Goal: Task Accomplishment & Management: Use online tool/utility

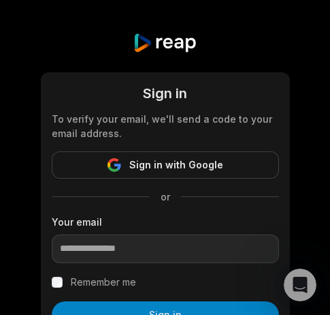
scroll to position [118, 0]
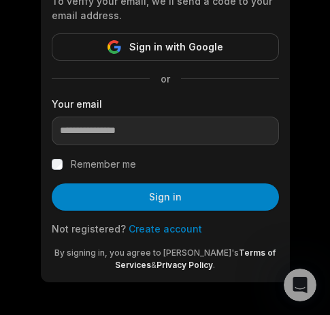
click at [154, 231] on link "Create account" at bounding box center [166, 229] width 74 height 12
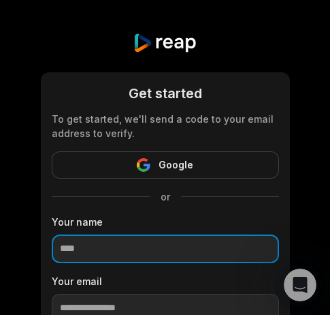
click at [82, 249] on input at bounding box center [165, 248] width 227 height 29
paste input "**********"
type input "**********"
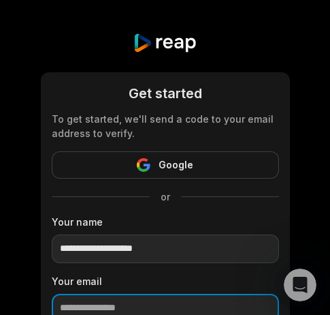
click at [95, 301] on input "email" at bounding box center [165, 307] width 227 height 29
paste input "**********"
type input "**********"
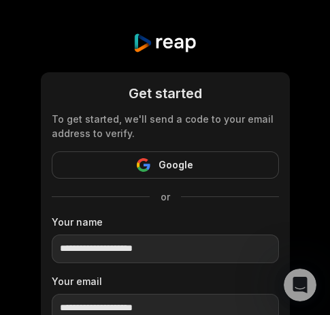
scroll to position [68, 0]
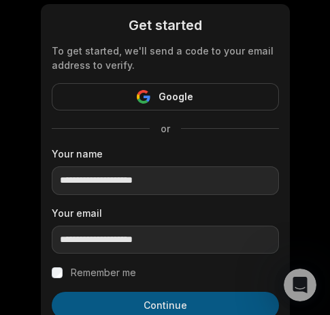
click at [162, 298] on button "Continue" at bounding box center [165, 304] width 227 height 27
click at [147, 294] on button "Continue" at bounding box center [165, 304] width 227 height 27
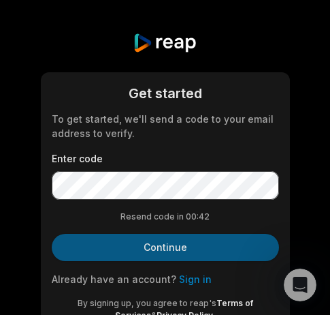
click at [129, 239] on button "Continue" at bounding box center [165, 247] width 227 height 27
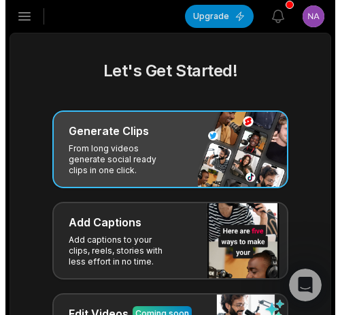
scroll to position [136, 0]
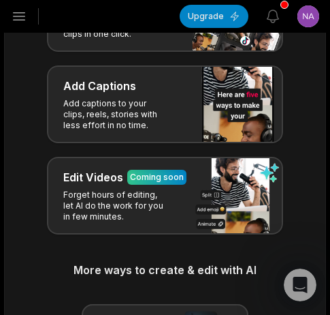
click at [16, 18] on icon "button" at bounding box center [19, 16] width 16 height 16
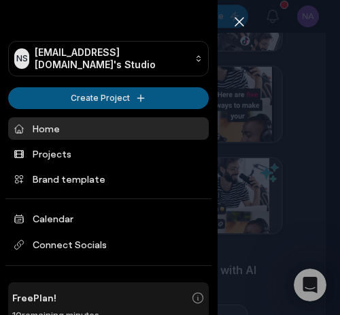
drag, startPoint x: 52, startPoint y: 82, endPoint x: 52, endPoint y: 93, distance: 10.9
click at [52, 93] on div "NS Nahodo7571@arqsis.com's Studio Create Project Home Projects Brand template C…" at bounding box center [109, 157] width 218 height 315
click at [52, 93] on html "NS Nahodo7571@arqsis.com's Studio Create Project Home Projects Brand template C…" at bounding box center [170, 21] width 340 height 315
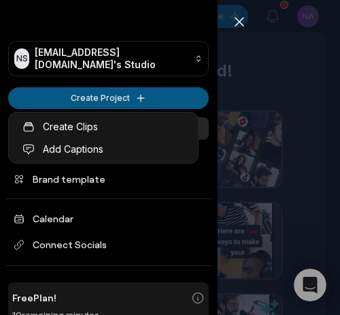
scroll to position [0, 0]
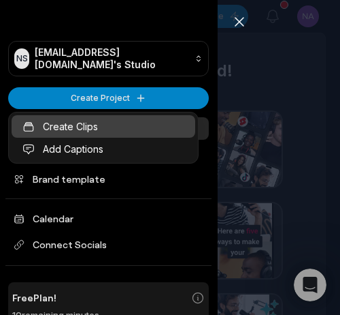
click at [59, 127] on link "Create Clips" at bounding box center [104, 126] width 184 height 22
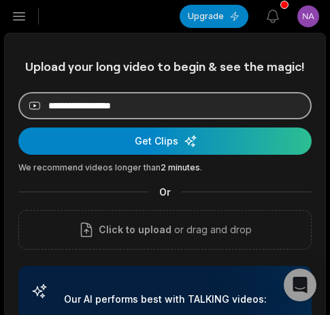
click at [89, 106] on input at bounding box center [164, 105] width 293 height 27
paste input "**********"
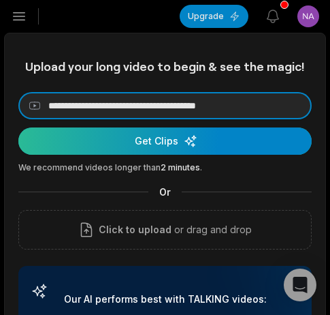
type input "**********"
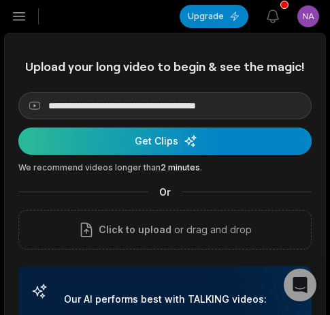
click at [95, 140] on div "submit" at bounding box center [164, 140] width 293 height 27
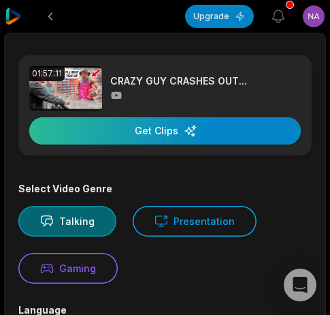
click at [163, 135] on div "button" at bounding box center [165, 130] width 272 height 27
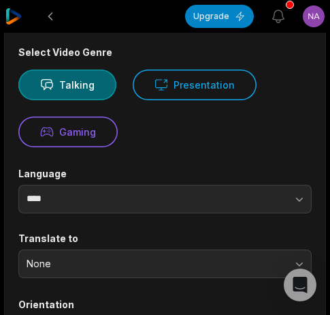
scroll to position [68, 0]
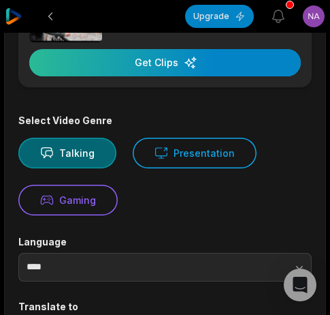
click at [184, 64] on div "button" at bounding box center [165, 62] width 272 height 27
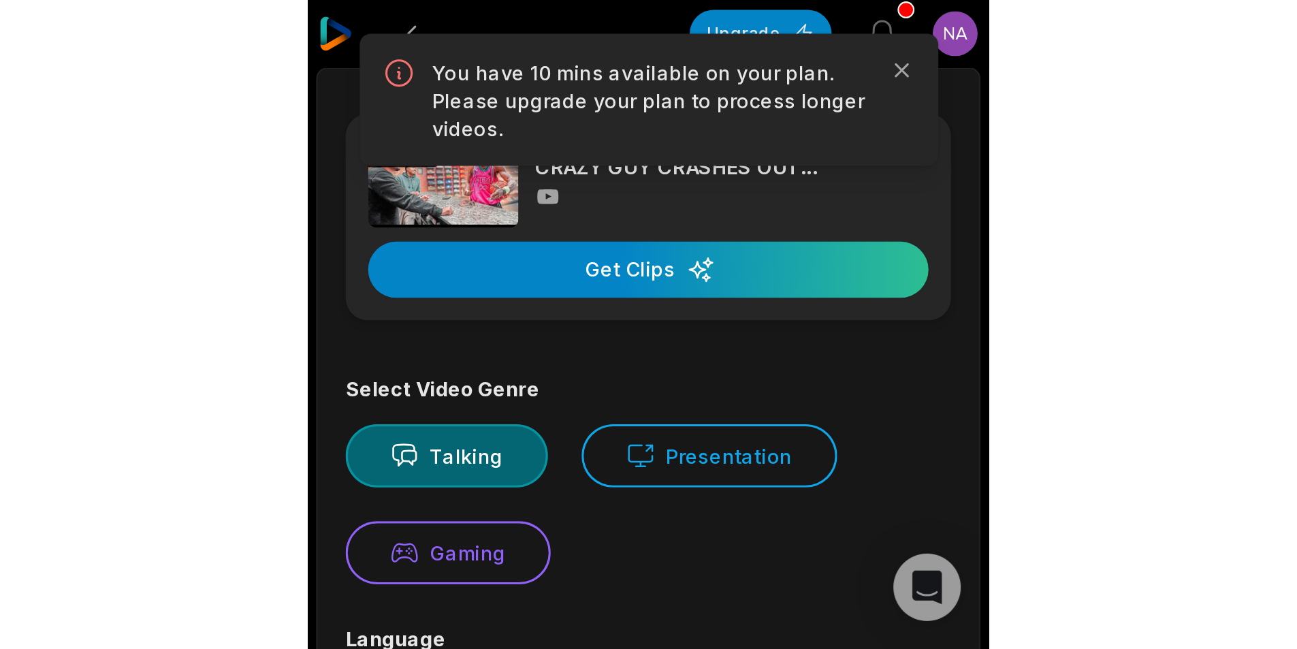
scroll to position [272, 0]
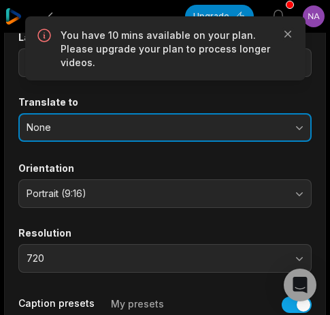
click at [148, 131] on span "None" at bounding box center [156, 127] width 258 height 12
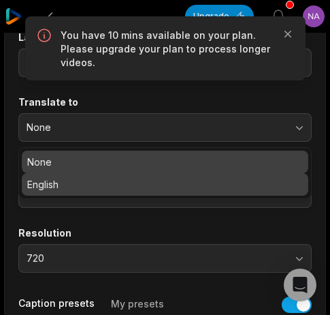
click at [120, 176] on div "None English" at bounding box center [164, 173] width 293 height 52
click at [120, 177] on p "English" at bounding box center [165, 184] width 276 height 14
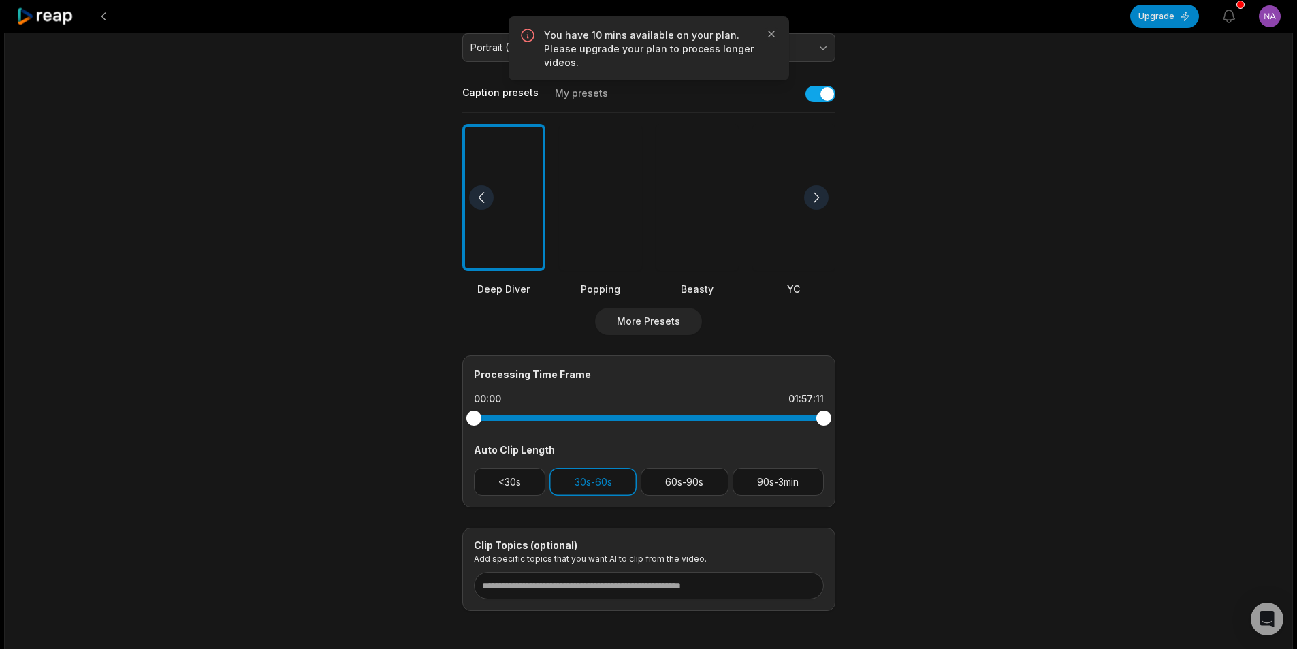
click at [330, 229] on div at bounding box center [697, 198] width 83 height 148
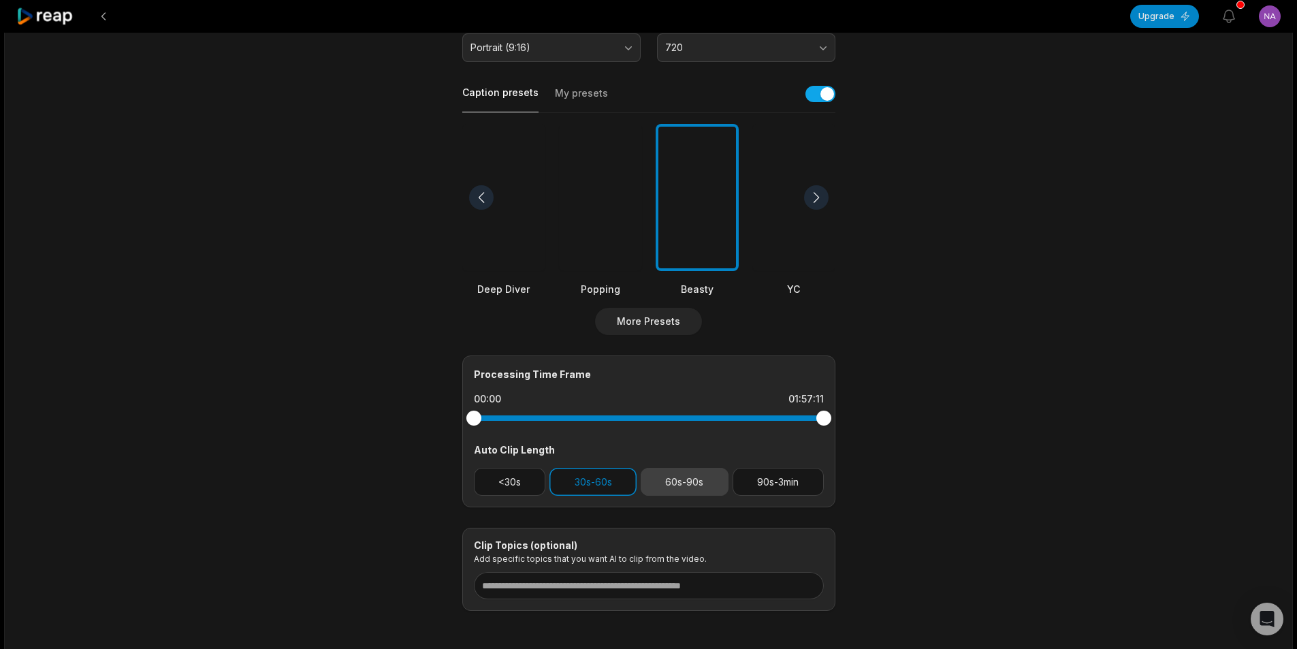
click at [330, 314] on button "60s-90s" at bounding box center [685, 482] width 88 height 28
click at [330, 314] on div at bounding box center [649, 417] width 350 height 5
drag, startPoint x: 613, startPoint y: 419, endPoint x: 668, endPoint y: 421, distance: 55.2
click at [330, 314] on div at bounding box center [667, 418] width 15 height 15
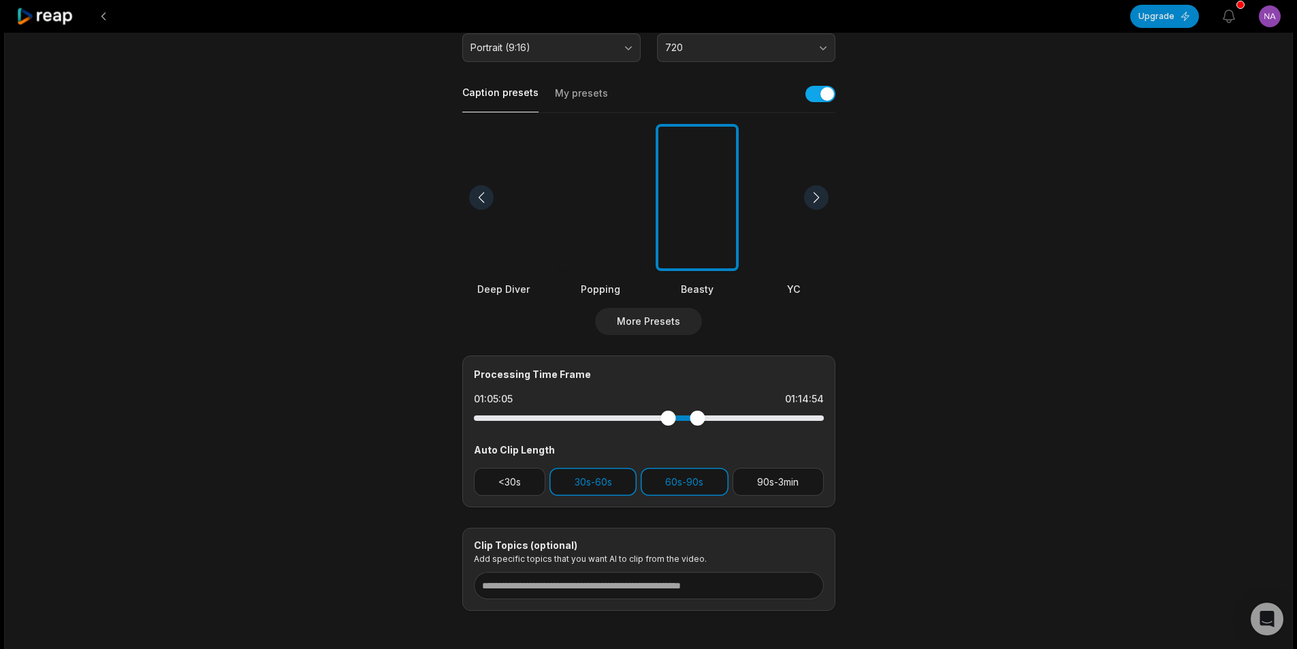
drag, startPoint x: 821, startPoint y: 415, endPoint x: 697, endPoint y: 449, distance: 128.5
click at [330, 314] on div "Processing Time Frame 01:05:05 01:14:54 Auto Clip Length <30s 30s-60s 60s-90s 9…" at bounding box center [648, 431] width 373 height 152
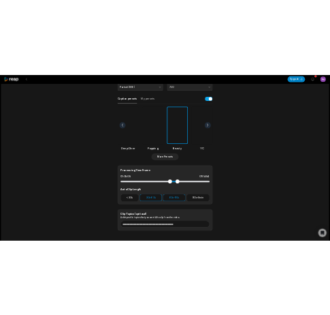
scroll to position [0, 0]
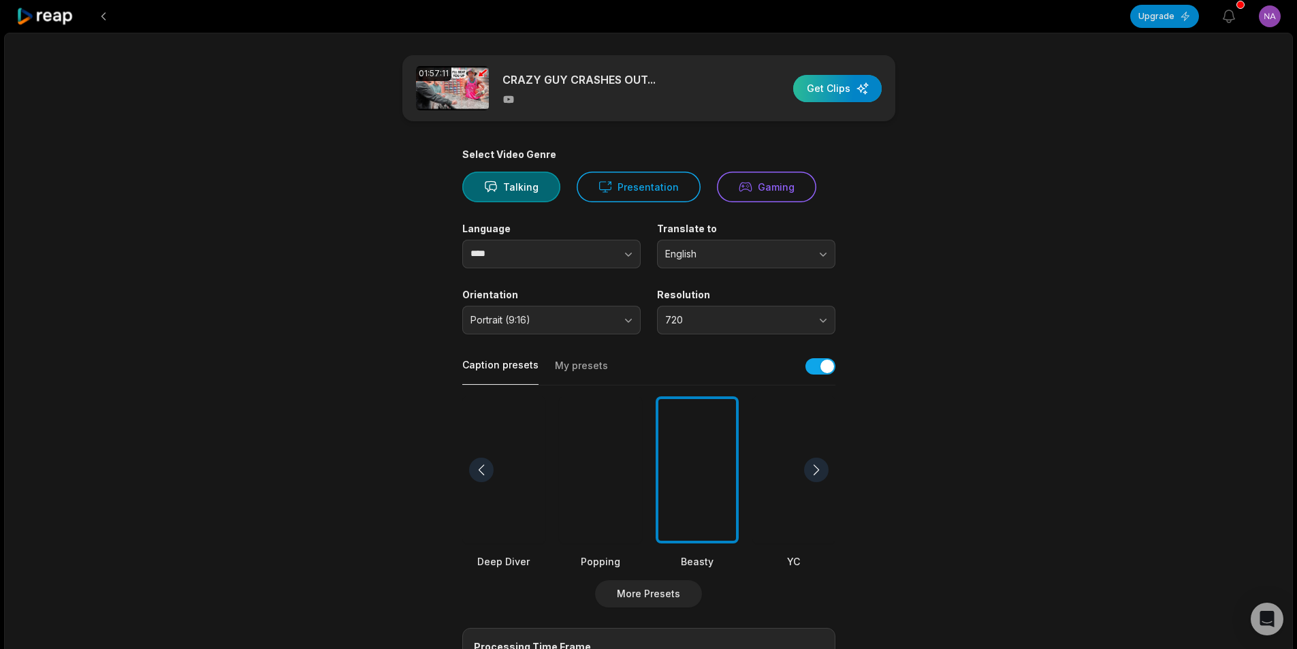
click at [330, 99] on div "button" at bounding box center [837, 88] width 89 height 27
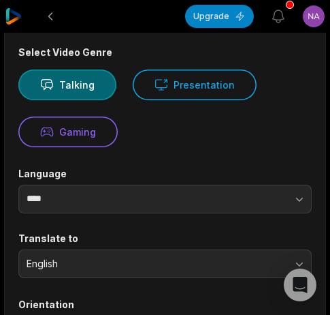
scroll to position [204, 0]
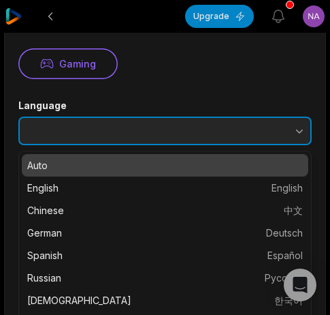
click at [257, 140] on button "button" at bounding box center [254, 130] width 116 height 29
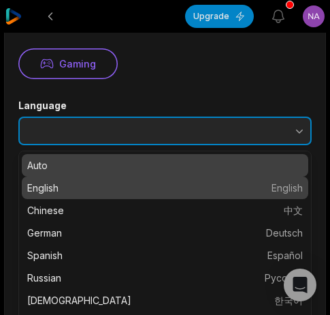
type input "*******"
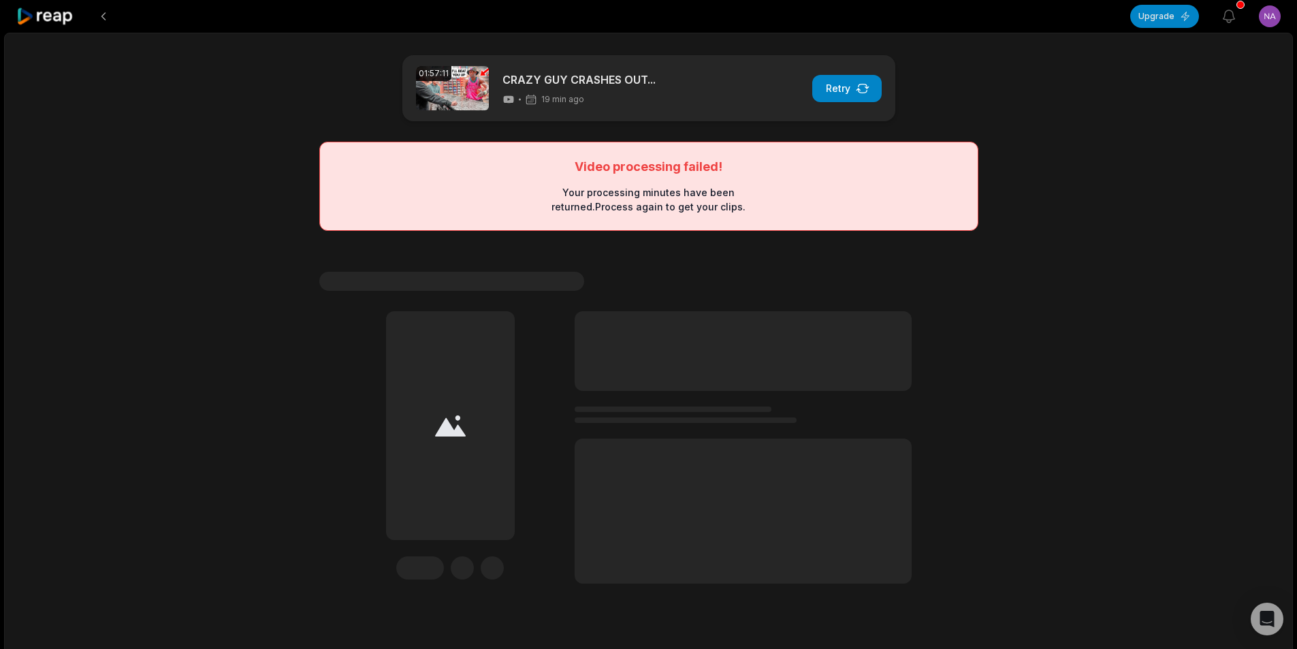
scroll to position [37, 0]
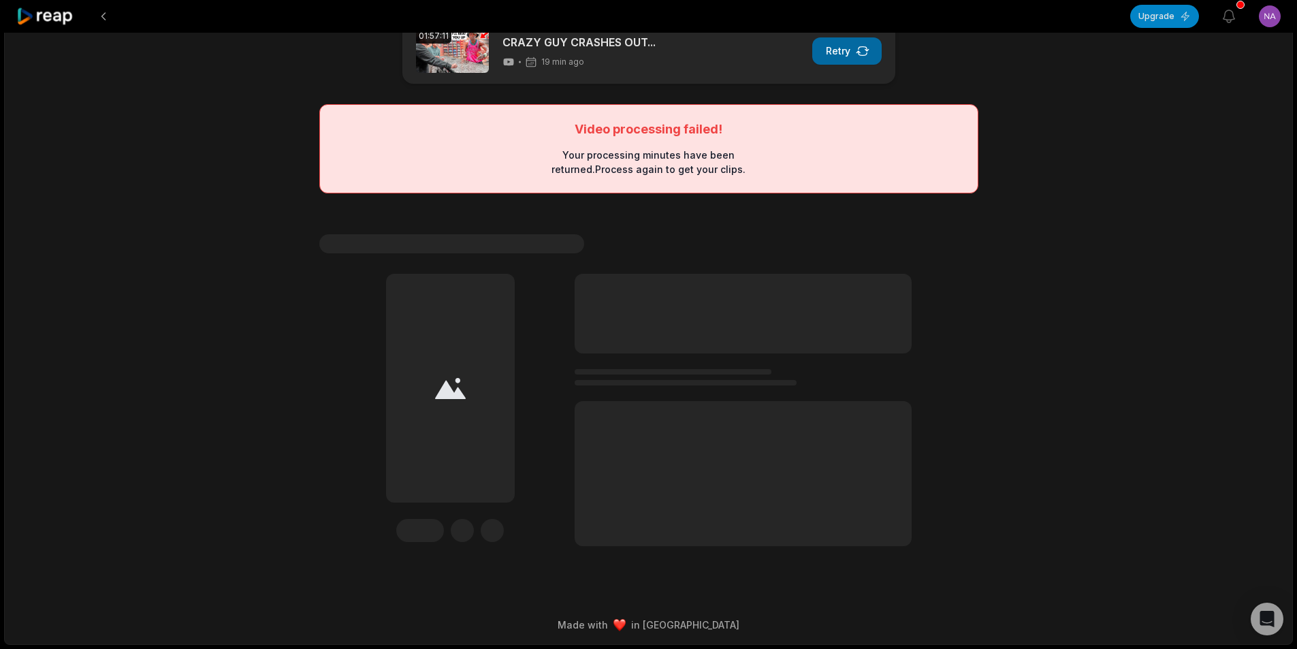
click at [330, 50] on icon "button" at bounding box center [863, 51] width 14 height 14
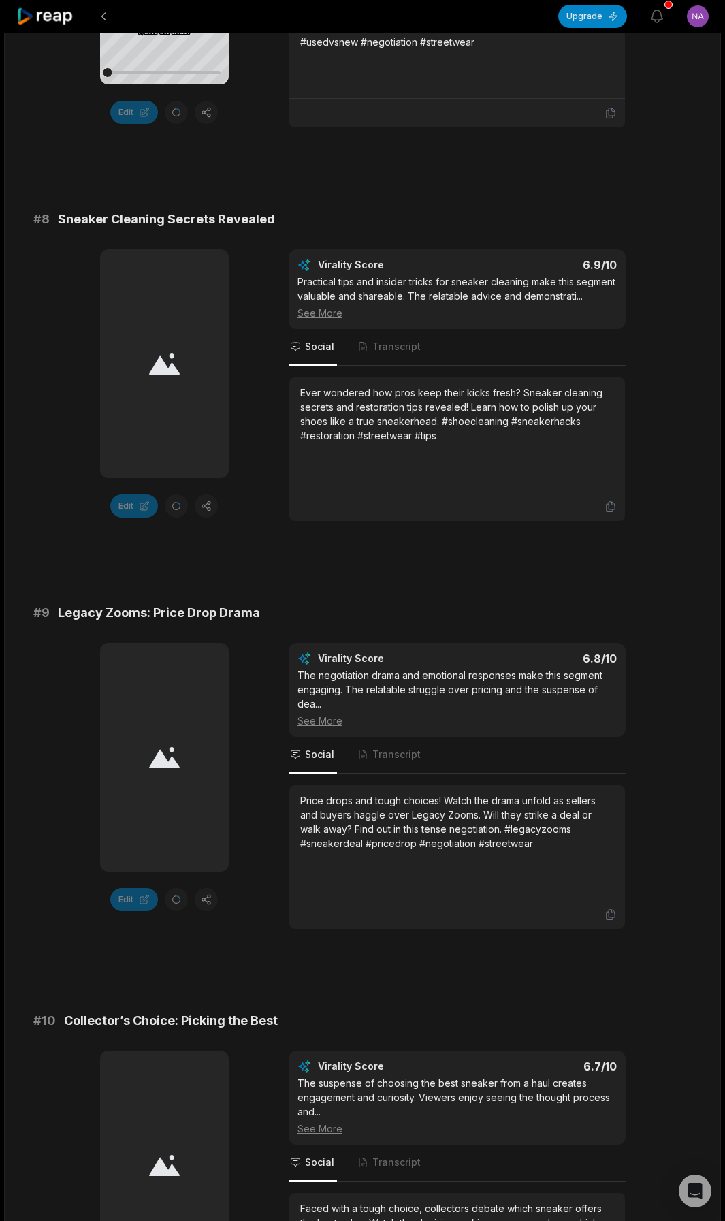
scroll to position [3126, 0]
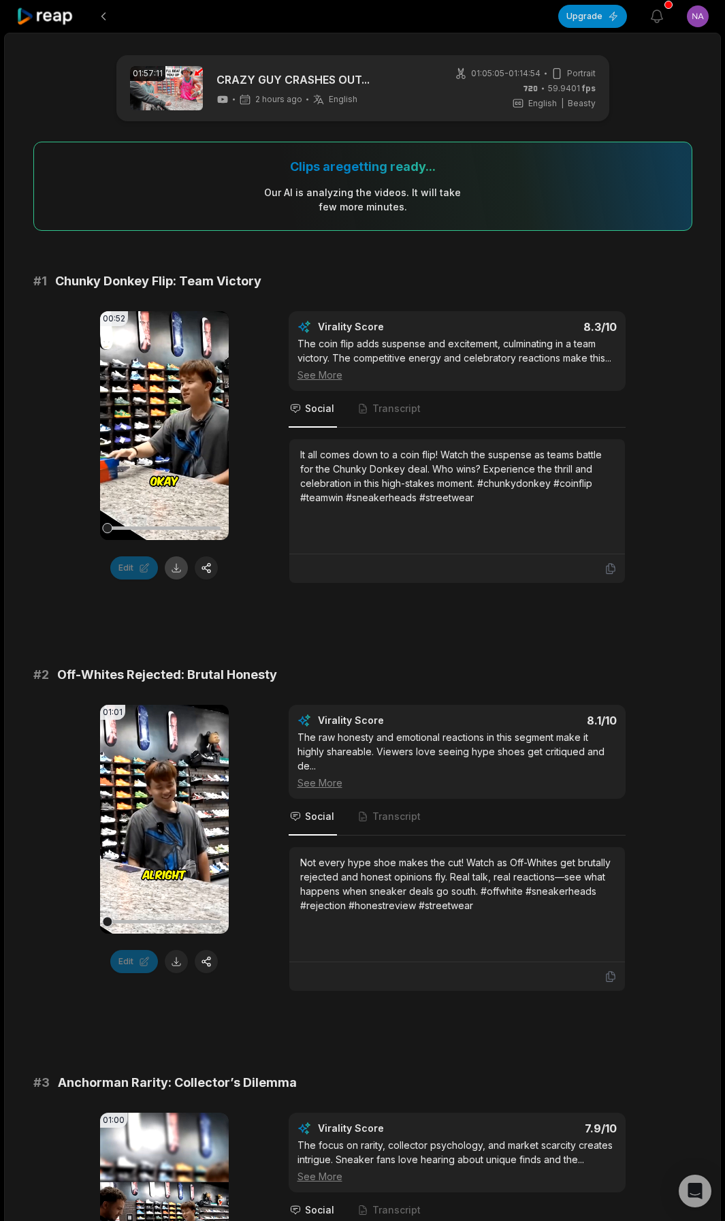
click at [176, 577] on button at bounding box center [176, 567] width 23 height 23
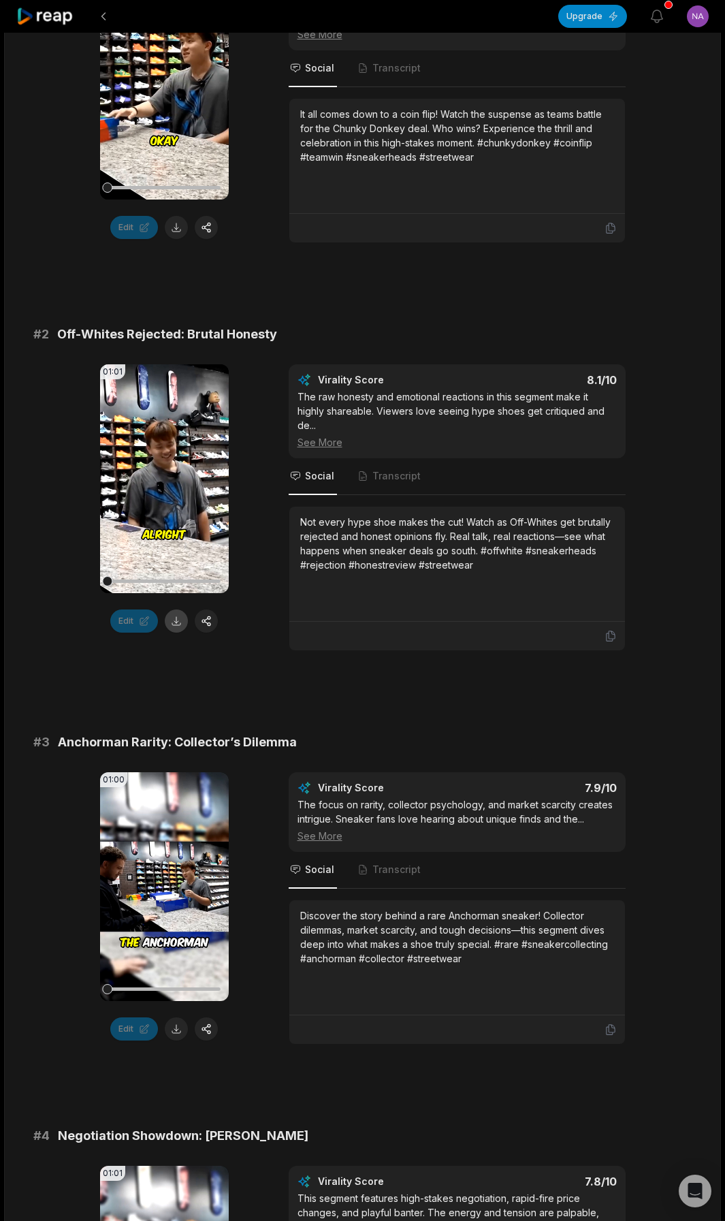
click at [176, 626] on button at bounding box center [176, 620] width 23 height 23
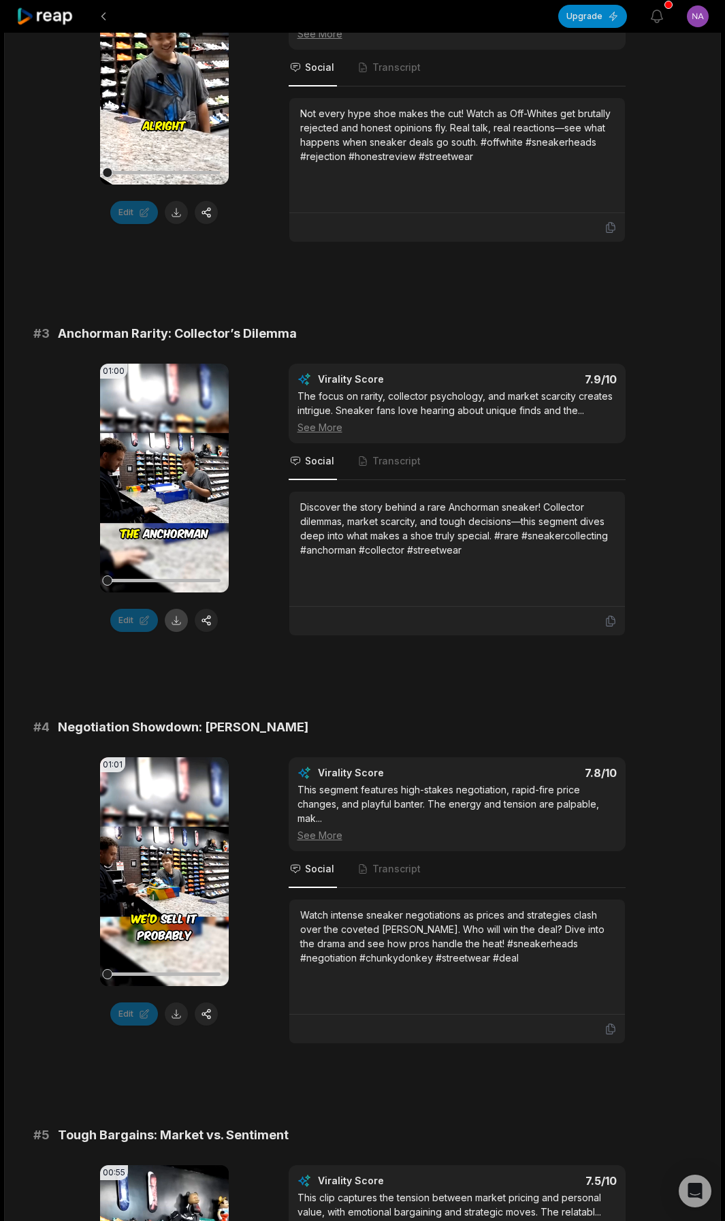
click at [174, 626] on button at bounding box center [176, 620] width 23 height 23
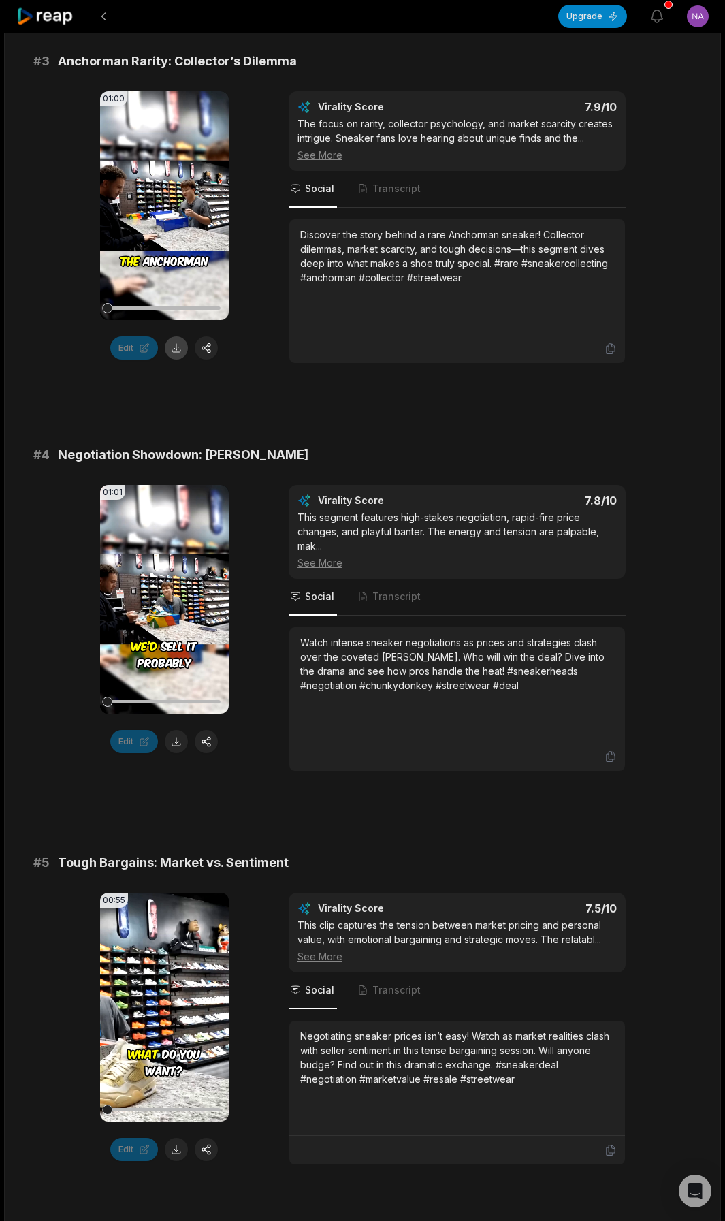
scroll to position [1157, 0]
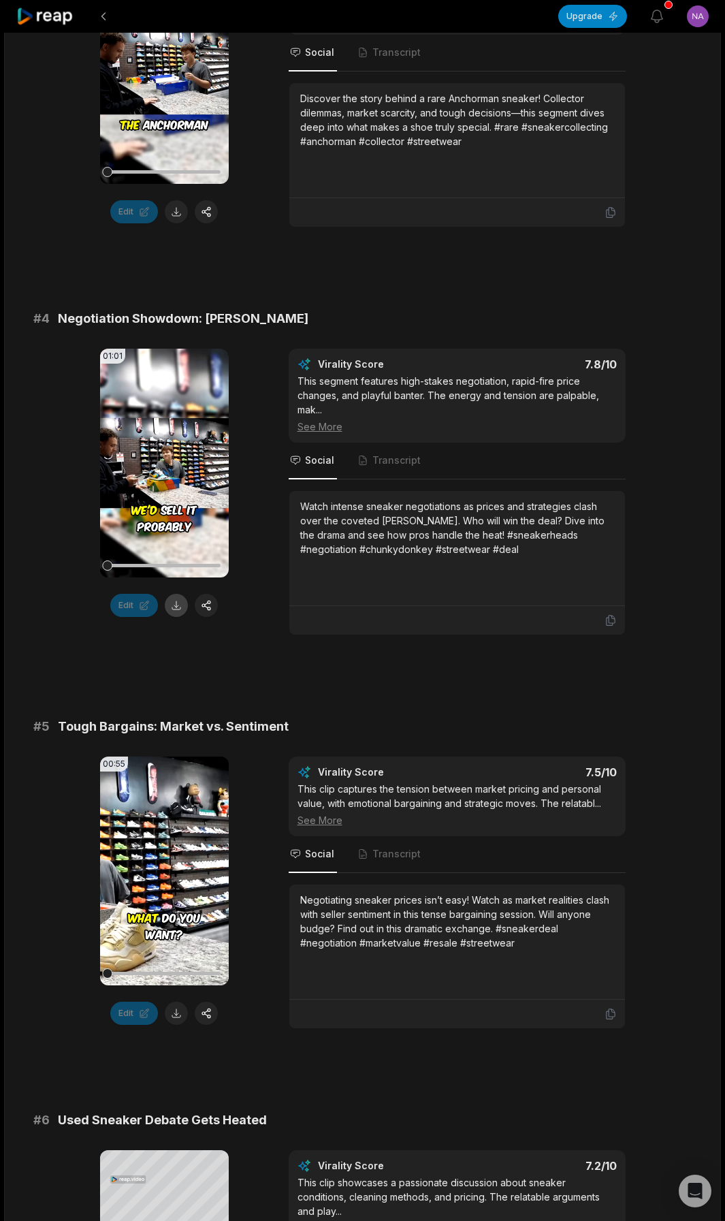
click at [174, 607] on button at bounding box center [176, 605] width 23 height 23
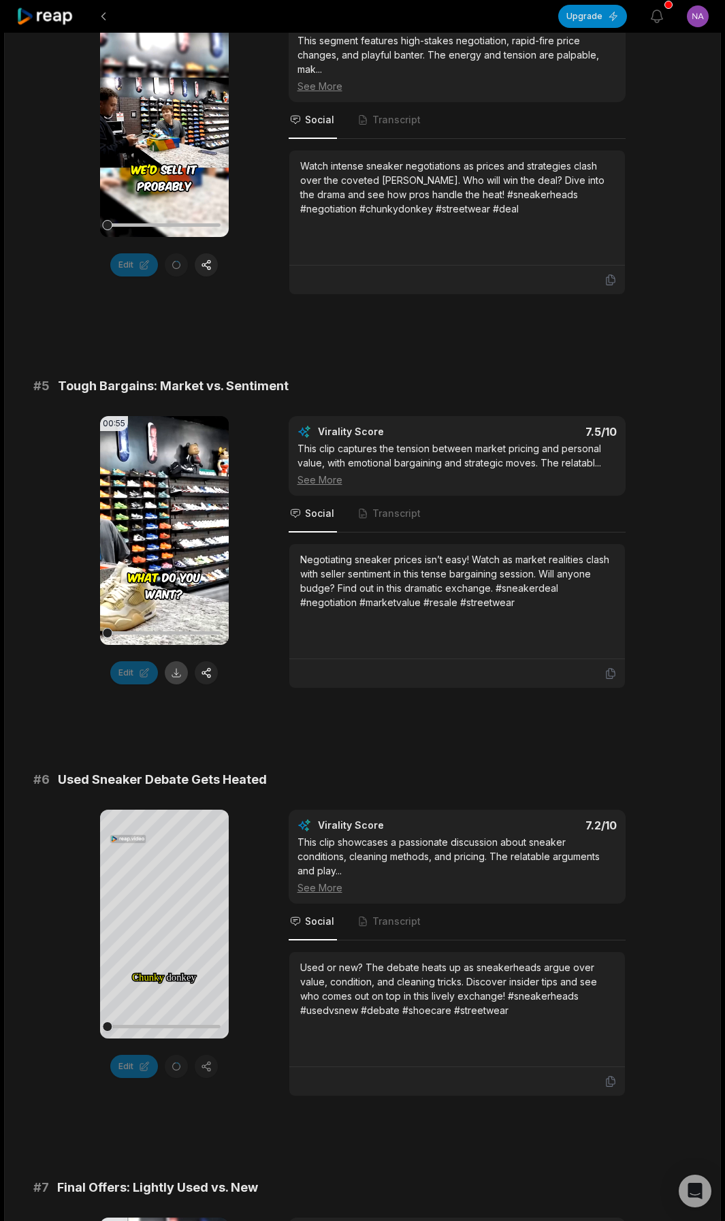
scroll to position [1566, 0]
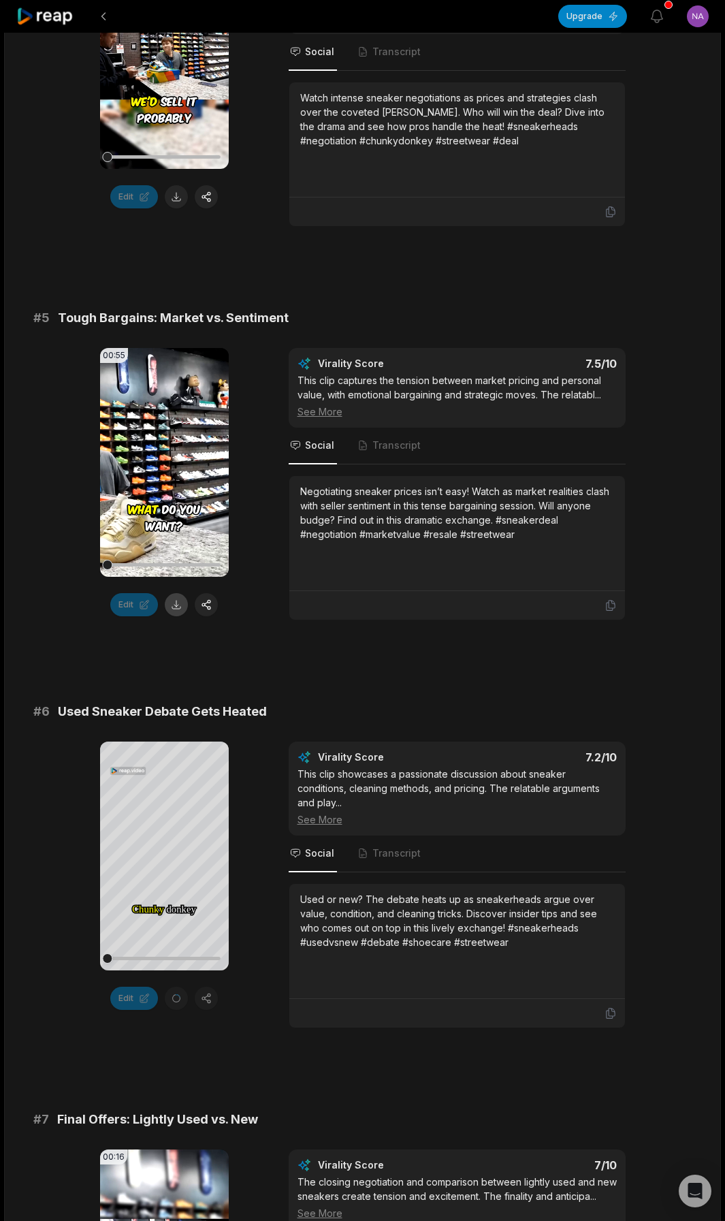
click at [174, 608] on button at bounding box center [176, 604] width 23 height 23
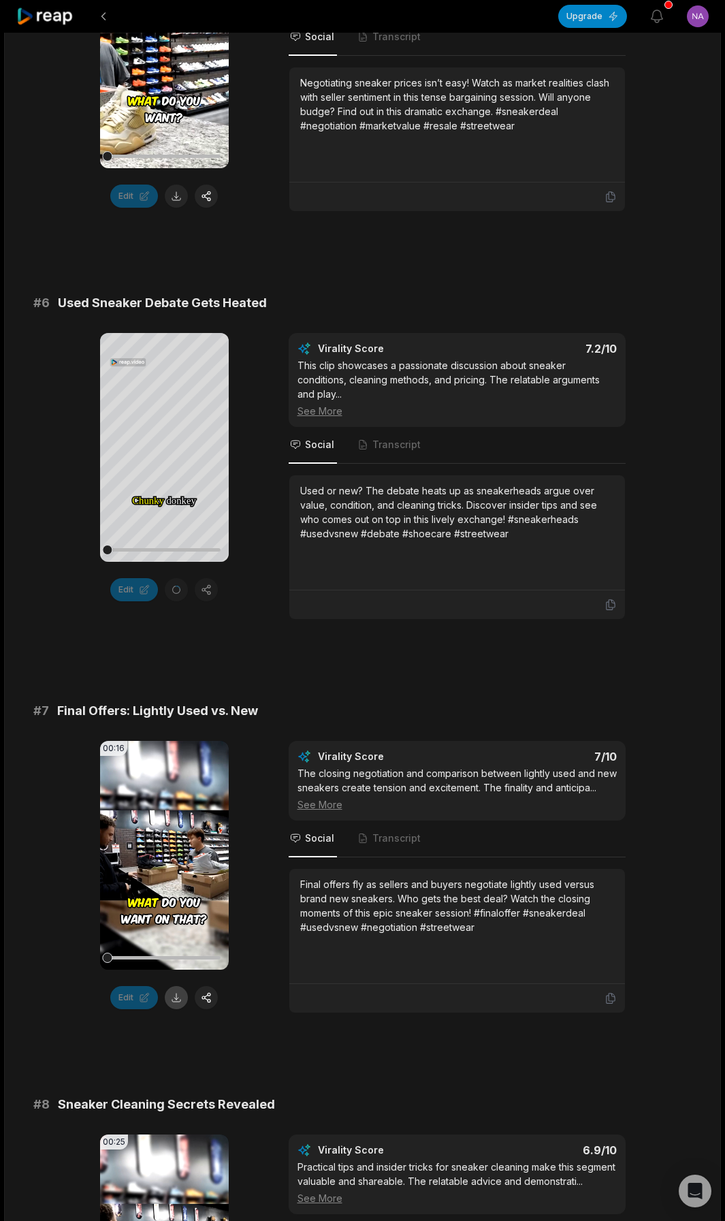
click at [174, 1003] on button at bounding box center [176, 997] width 23 height 23
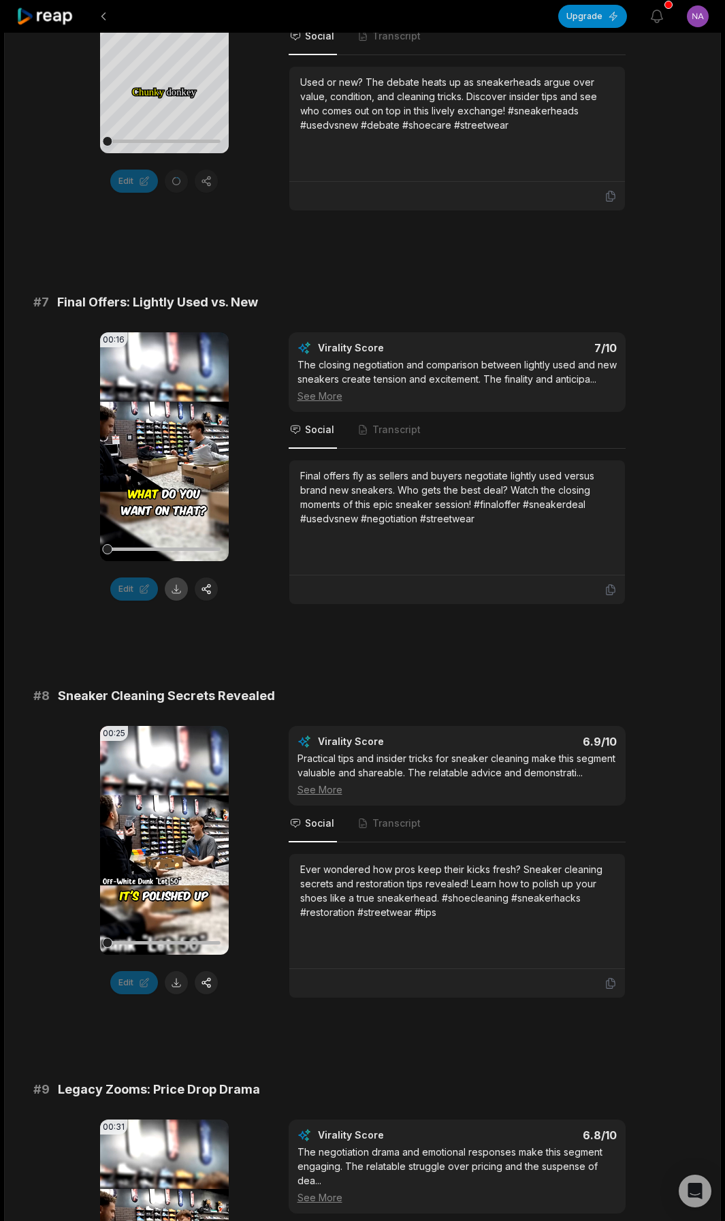
scroll to position [2519, 0]
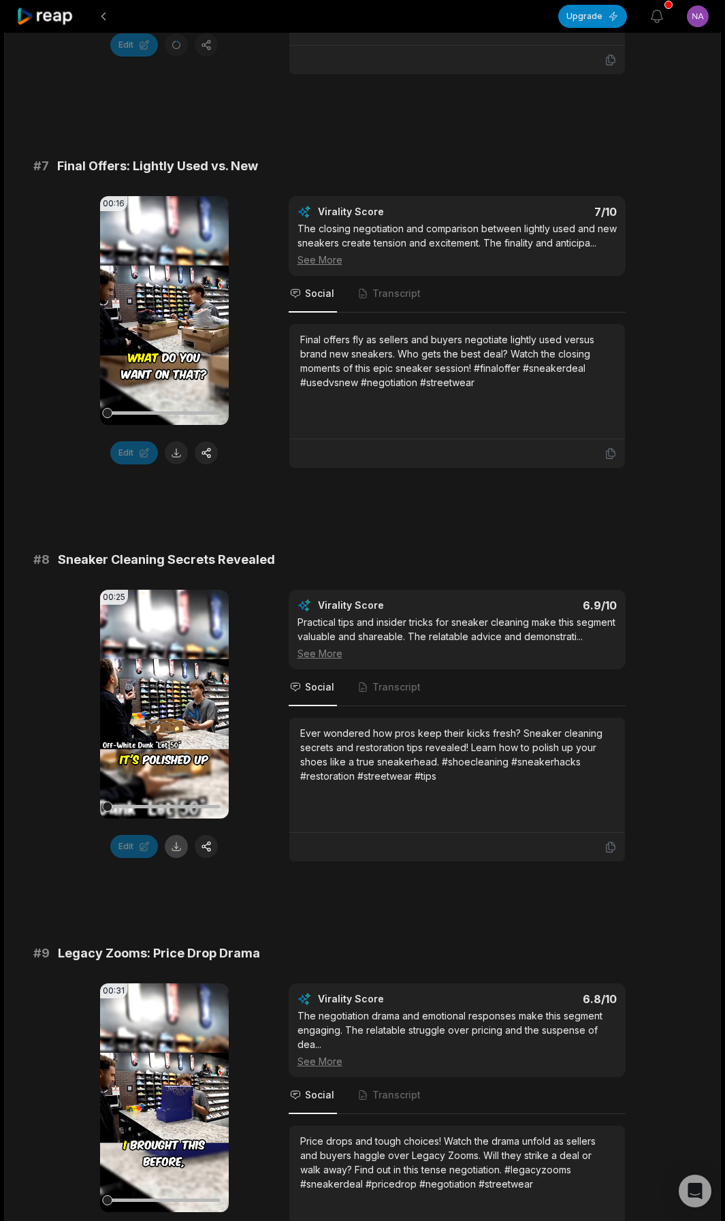
click at [174, 842] on button at bounding box center [176, 846] width 23 height 23
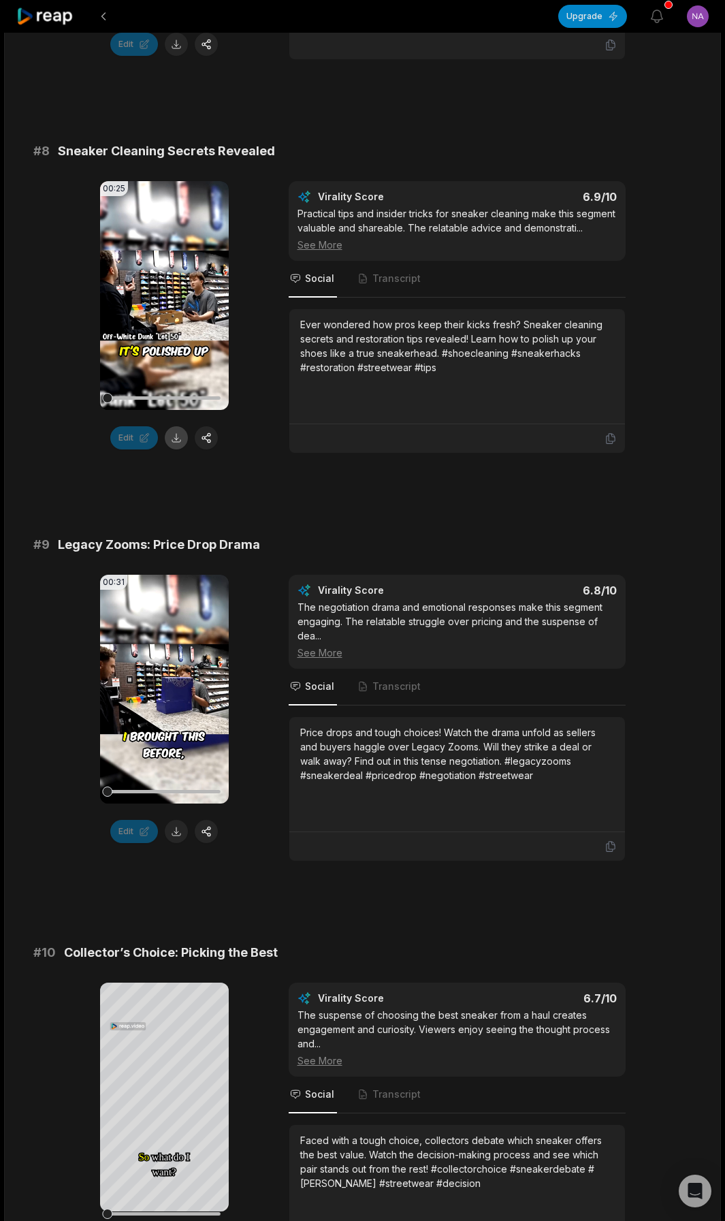
scroll to position [2996, 0]
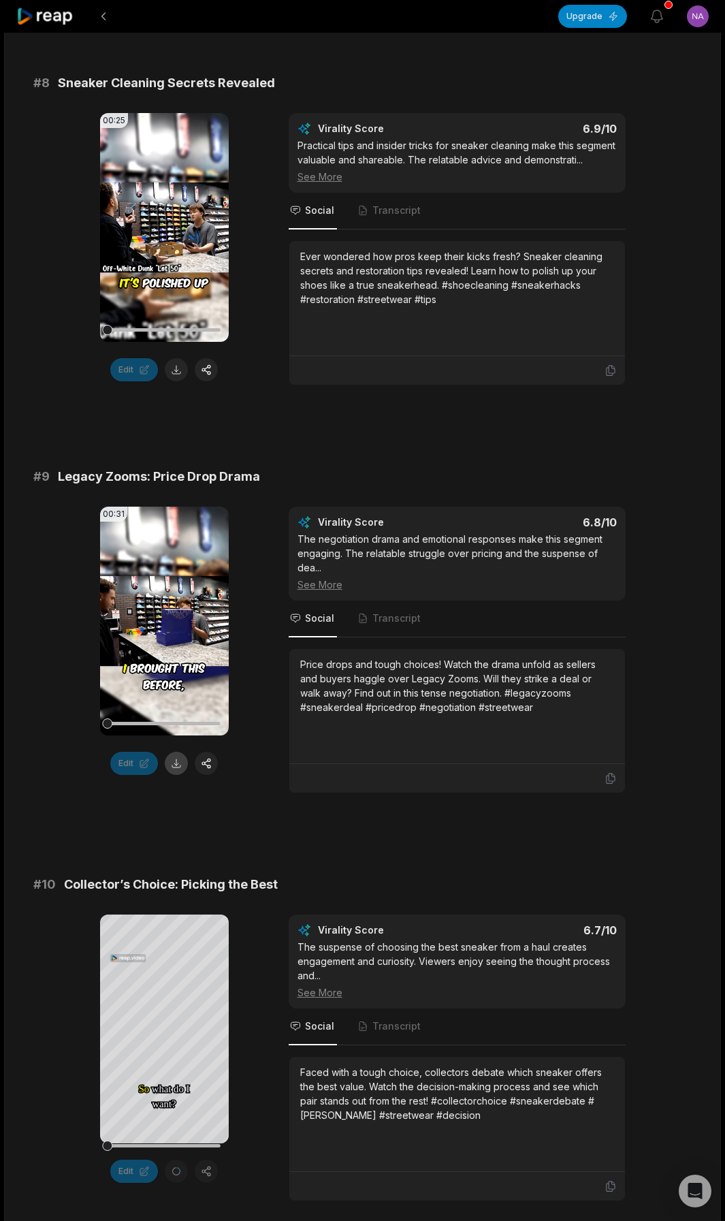
click at [173, 775] on button at bounding box center [176, 763] width 23 height 23
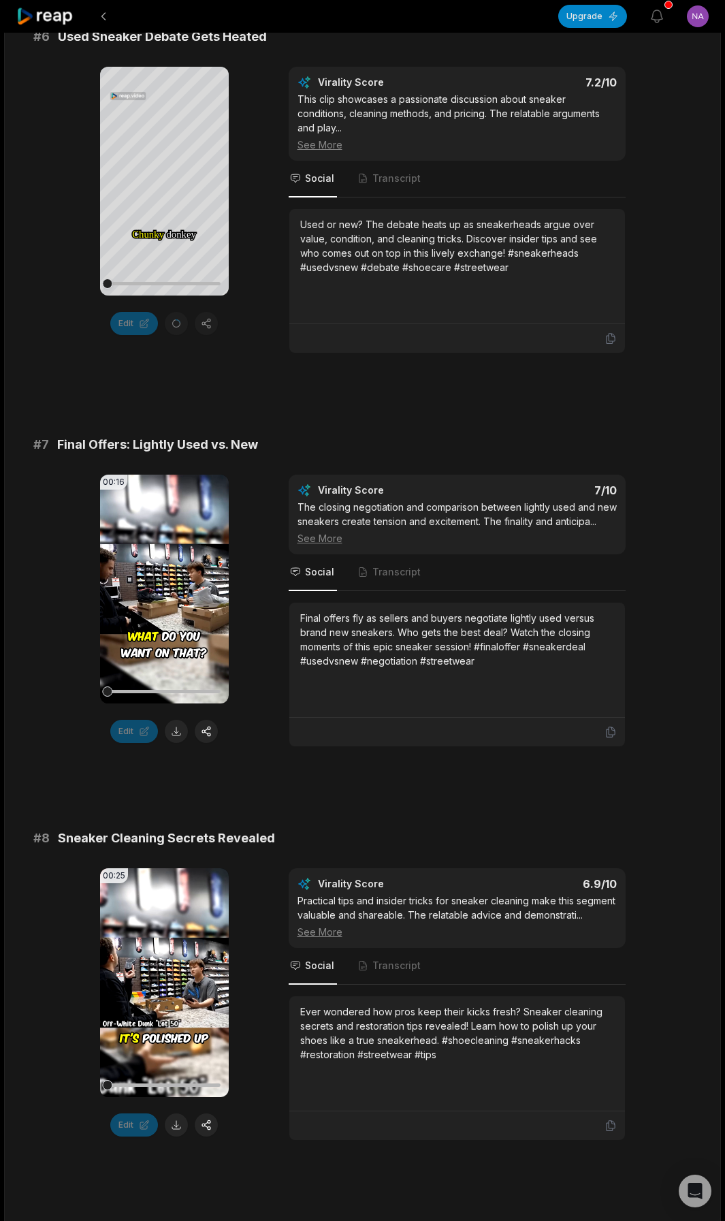
scroll to position [1900, 0]
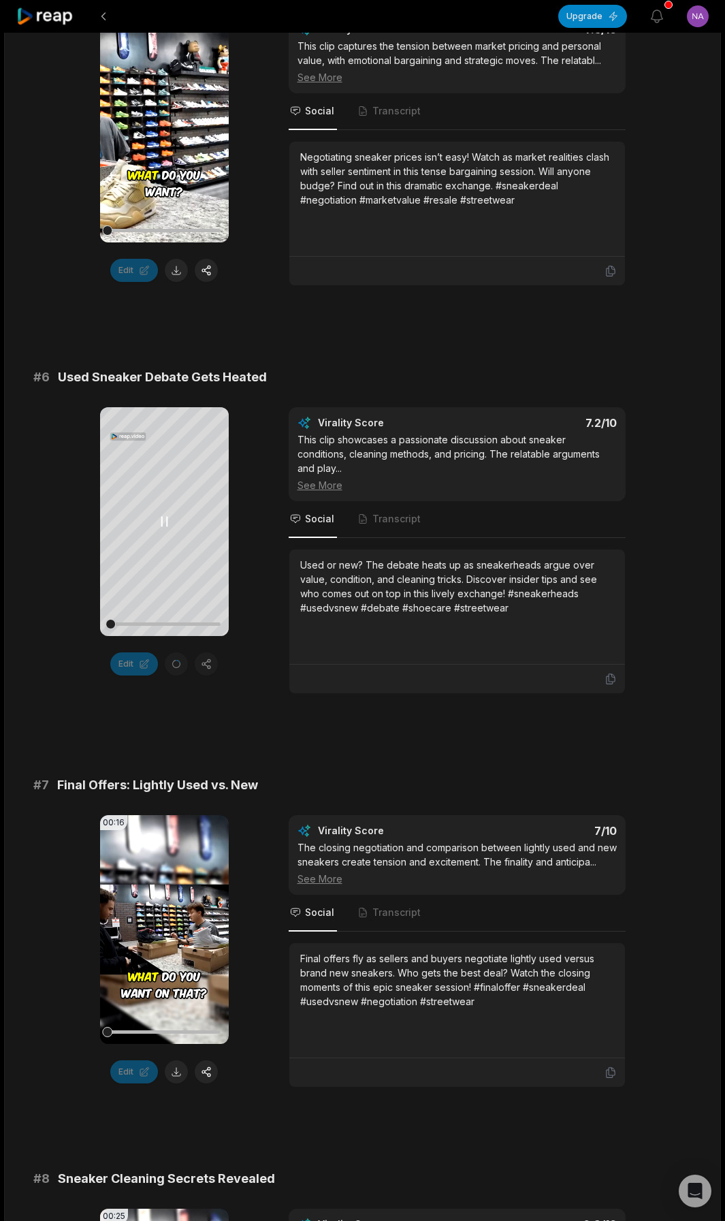
click at [164, 522] on icon at bounding box center [164, 521] width 16 height 16
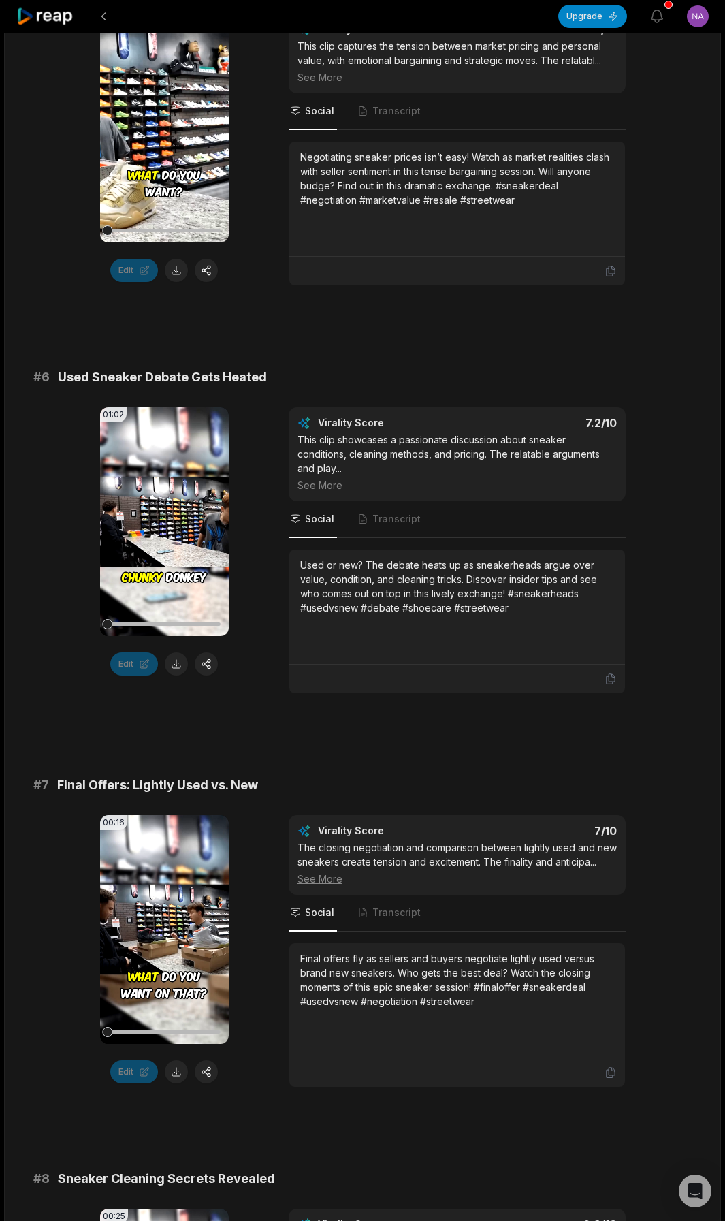
click at [179, 662] on button at bounding box center [176, 663] width 23 height 23
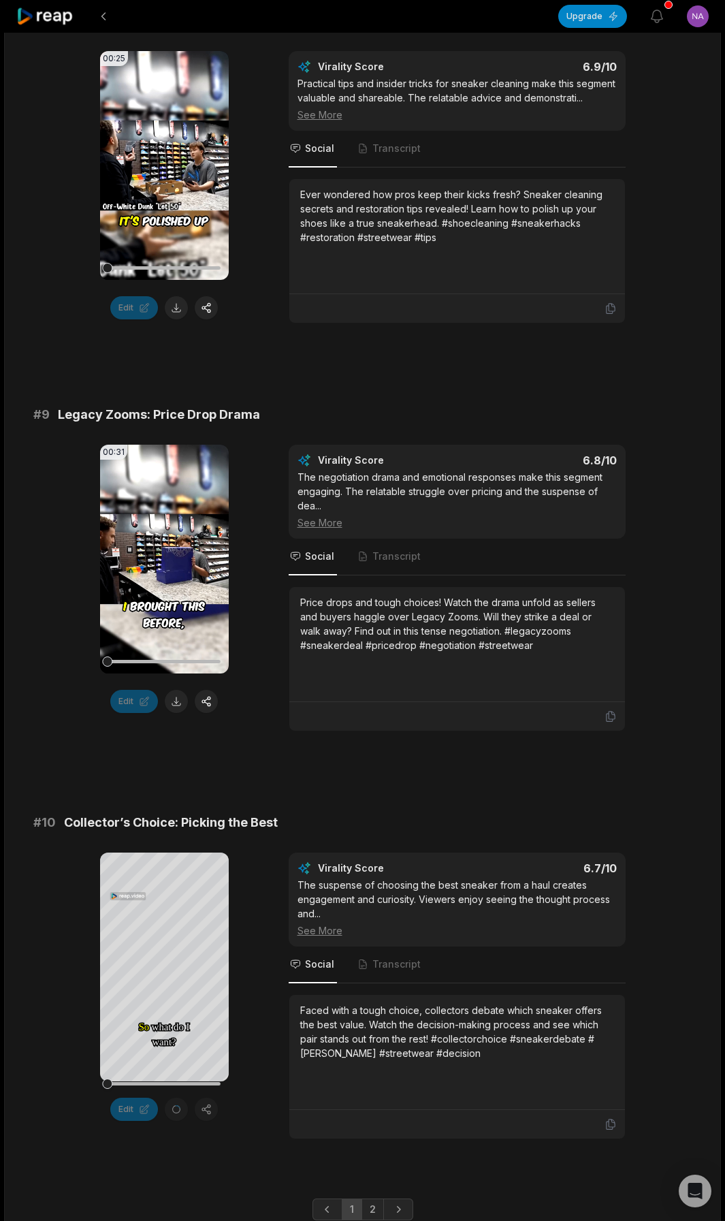
scroll to position [3126, 0]
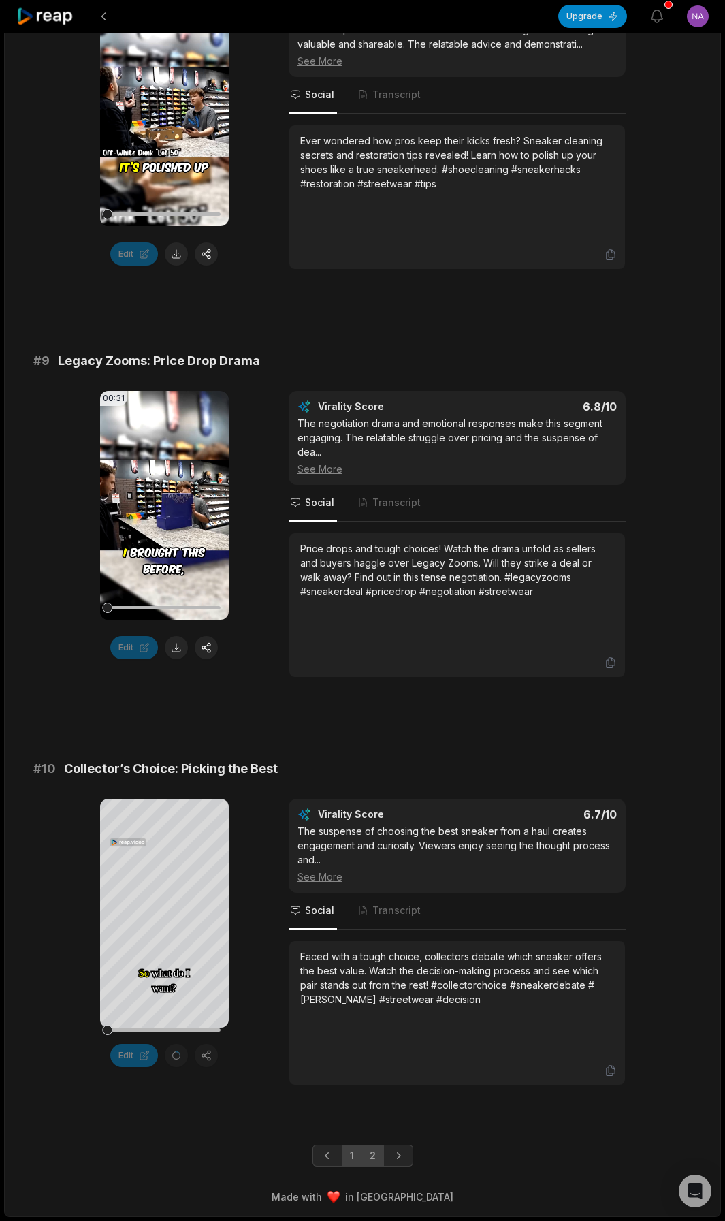
click at [370, 1157] on link "2" at bounding box center [373, 1155] width 22 height 22
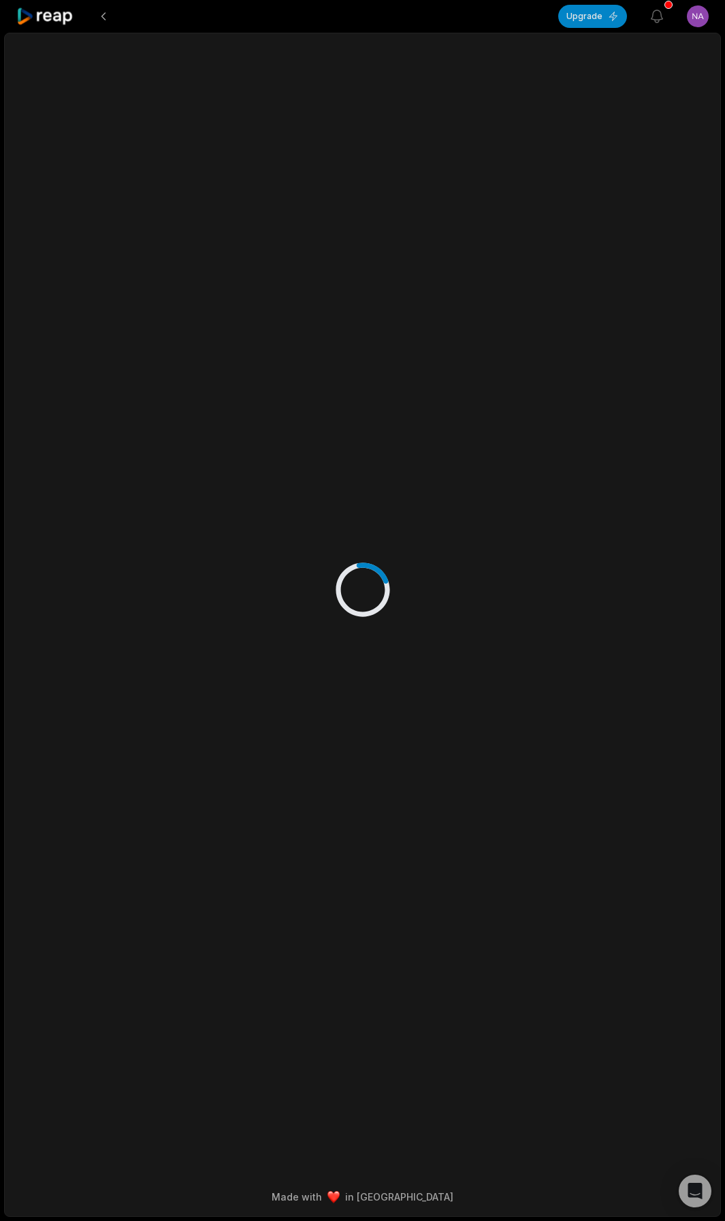
scroll to position [0, 0]
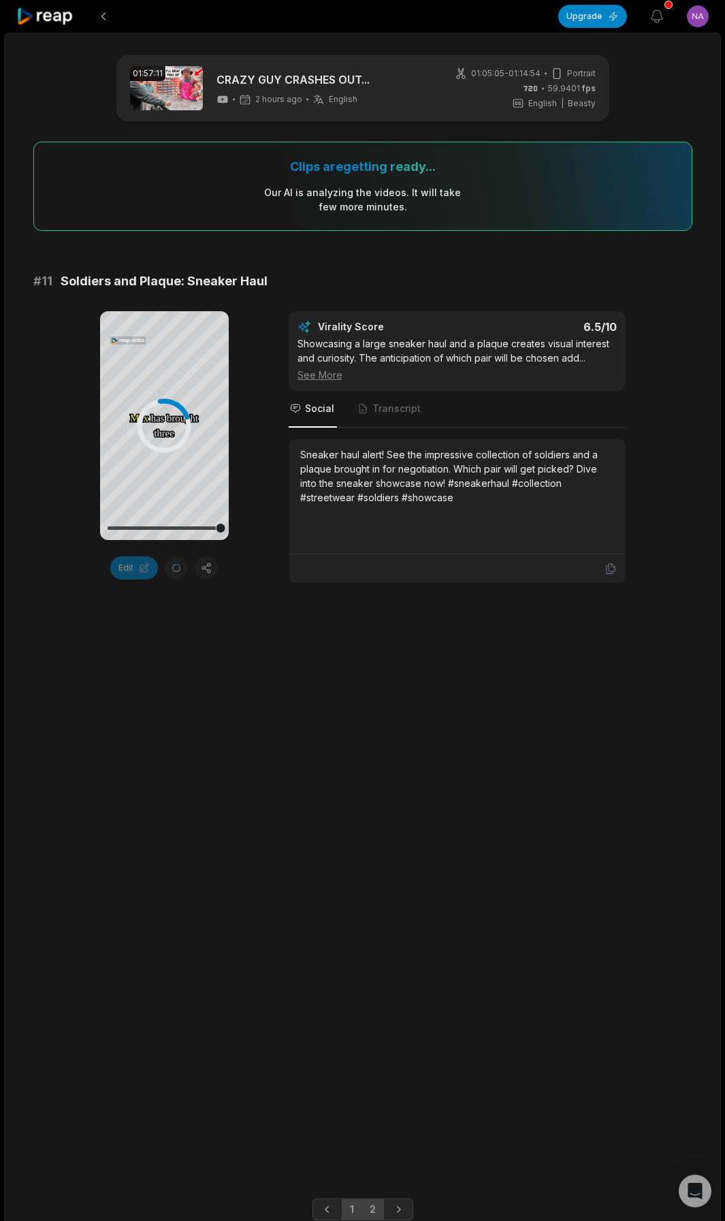
click at [356, 1205] on link "1" at bounding box center [352, 1209] width 20 height 22
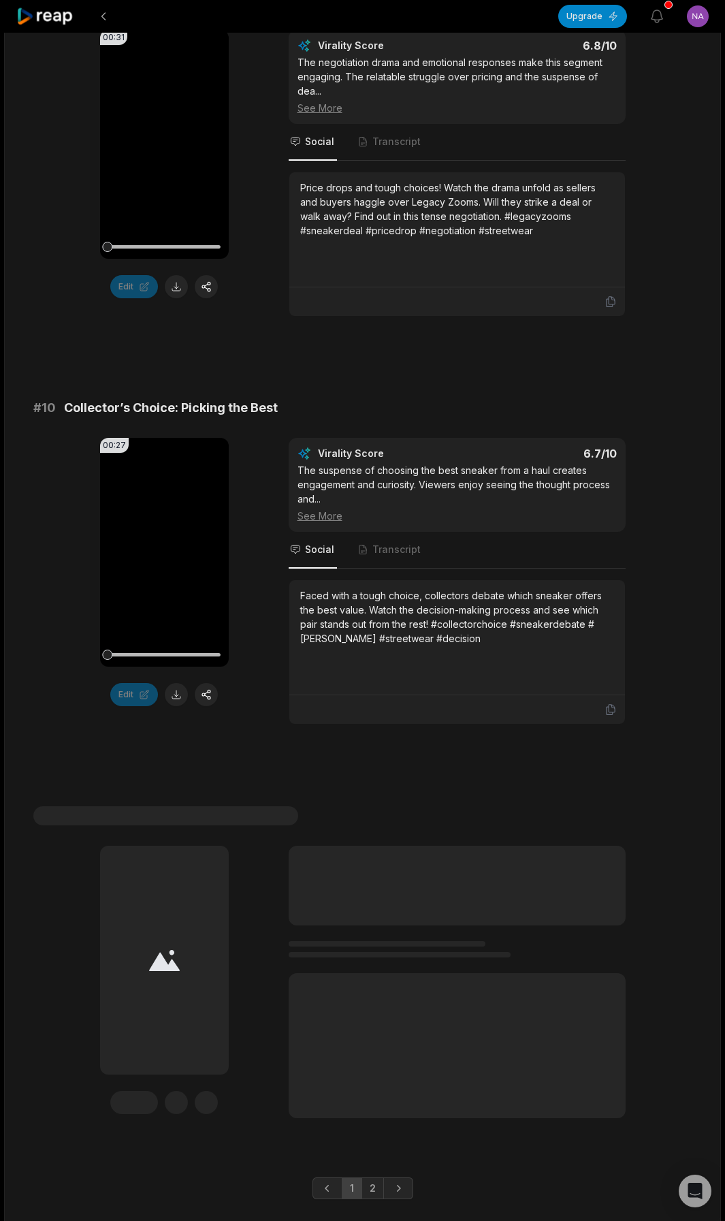
scroll to position [3519, 0]
